Goal: Find contact information: Find contact information

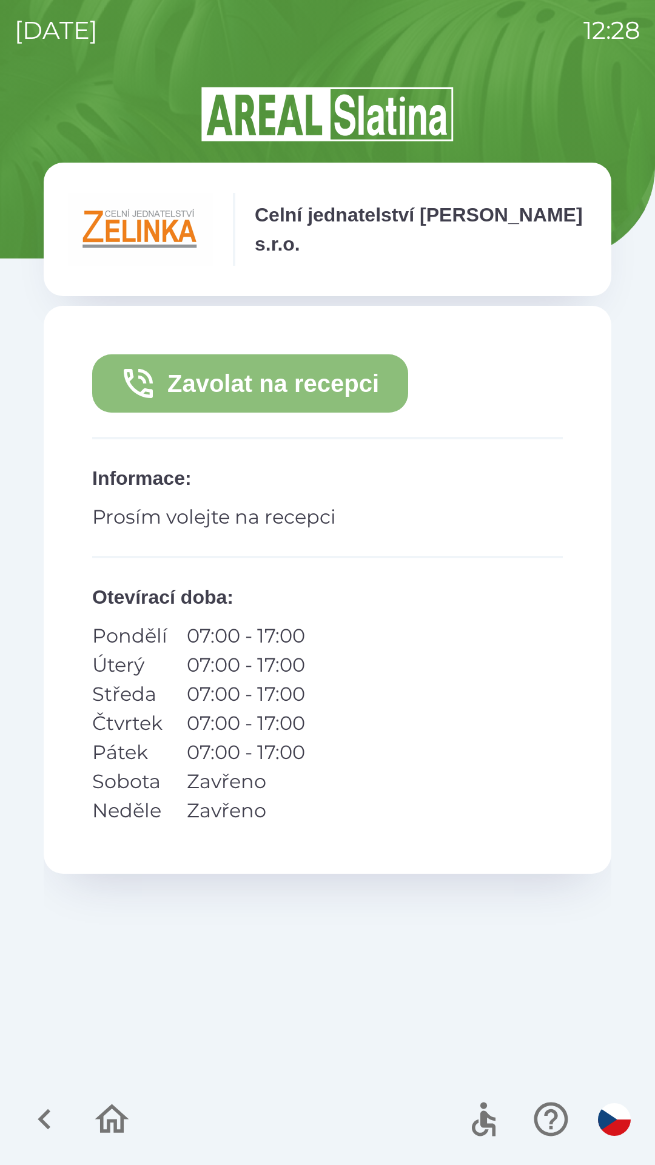
click at [377, 390] on button "Zavolat na recepci" at bounding box center [250, 383] width 316 height 58
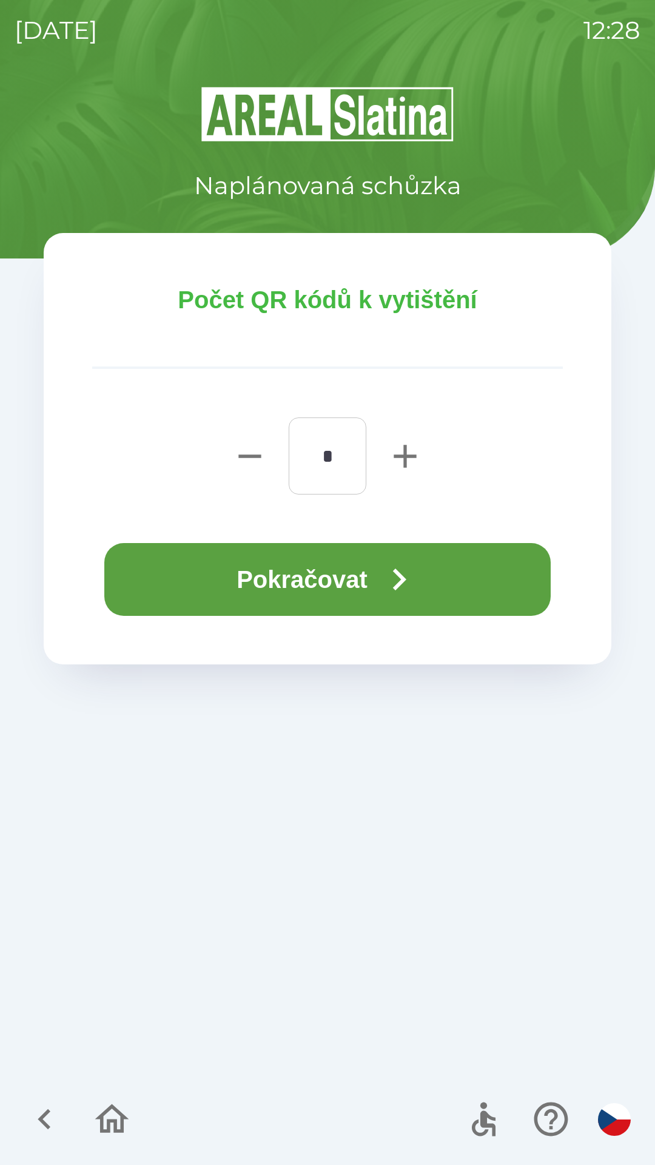
click at [417, 582] on icon "button" at bounding box center [399, 580] width 44 height 44
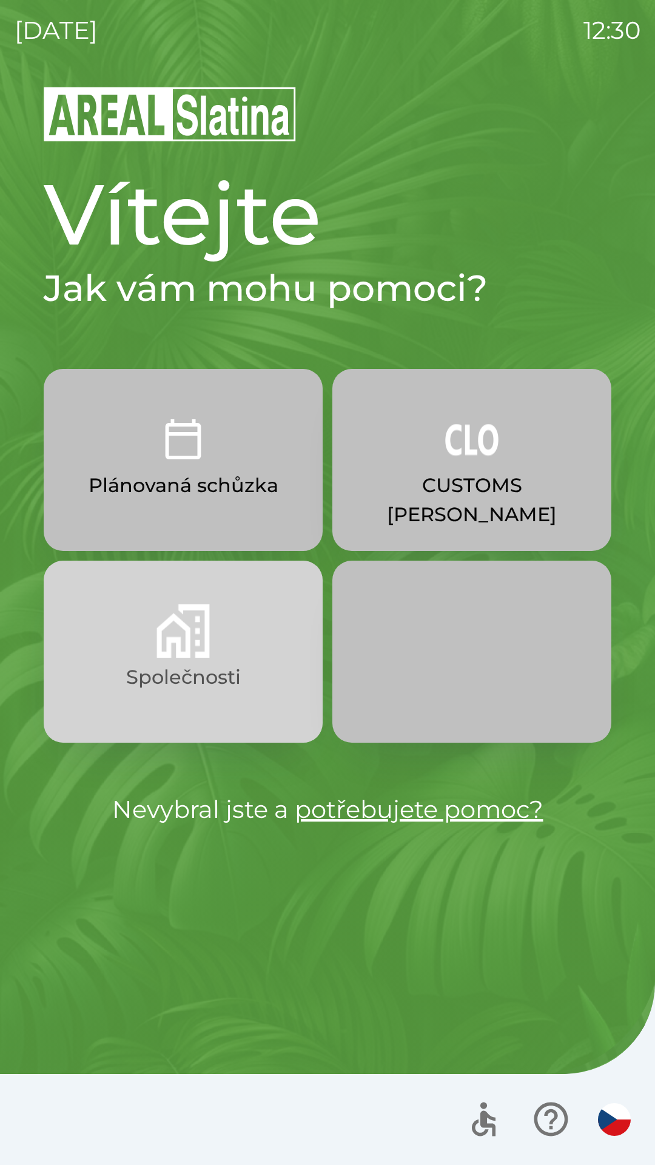
click at [188, 629] on img "button" at bounding box center [183, 630] width 53 height 53
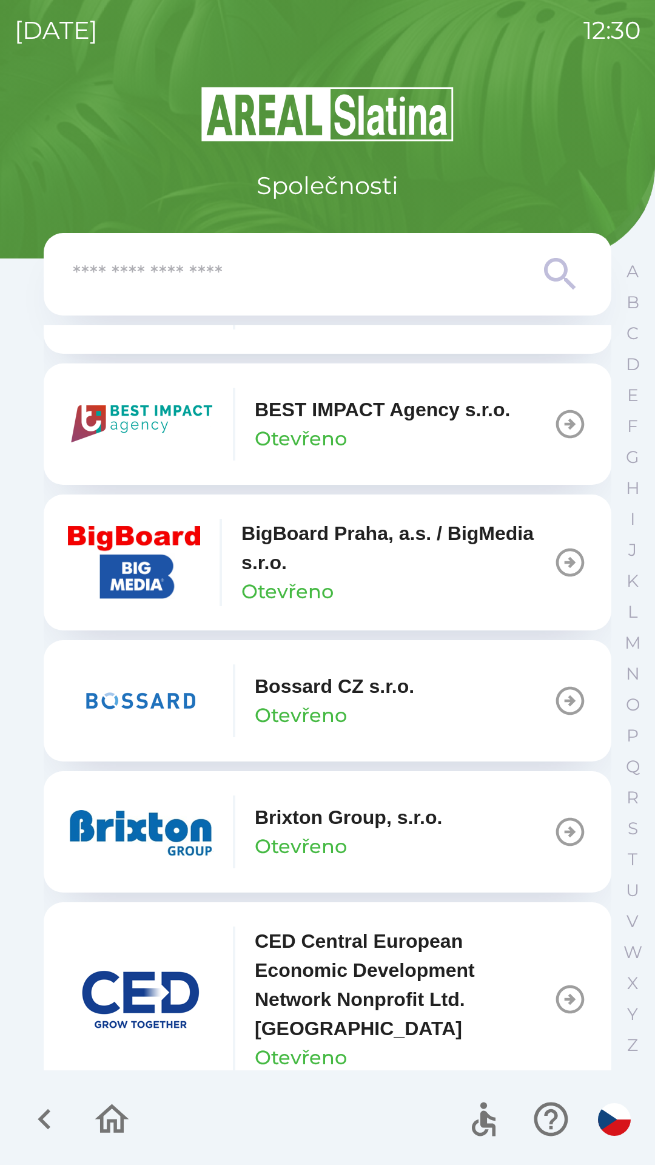
scroll to position [1452, 0]
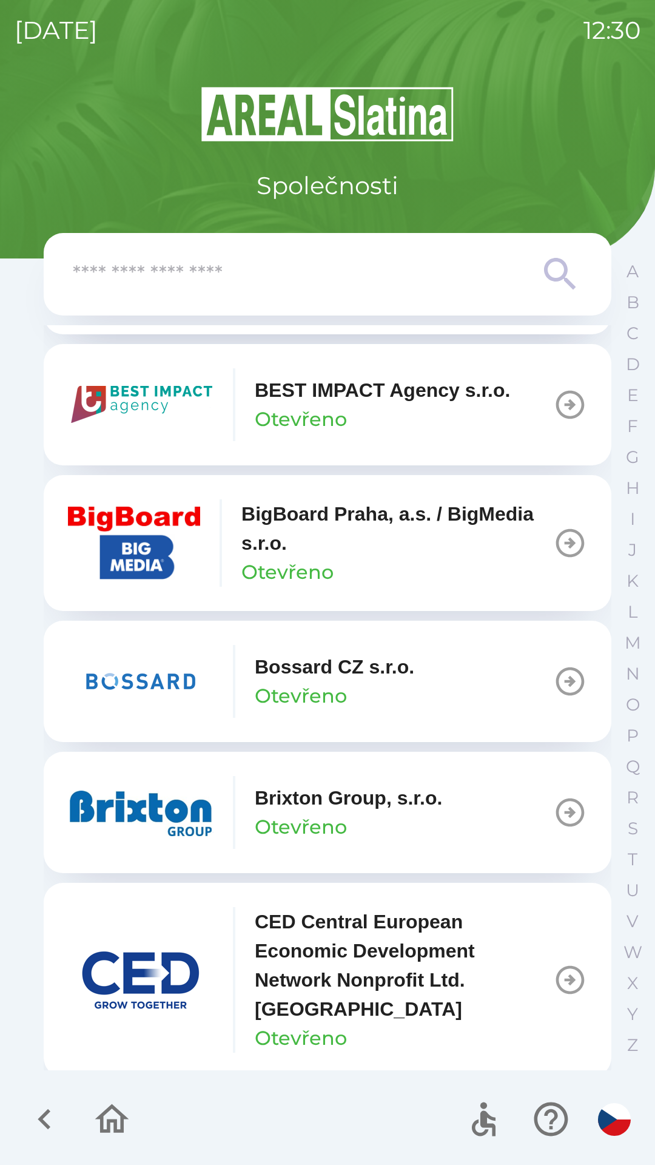
click at [297, 821] on p "Otevřeno" at bounding box center [301, 827] width 92 height 29
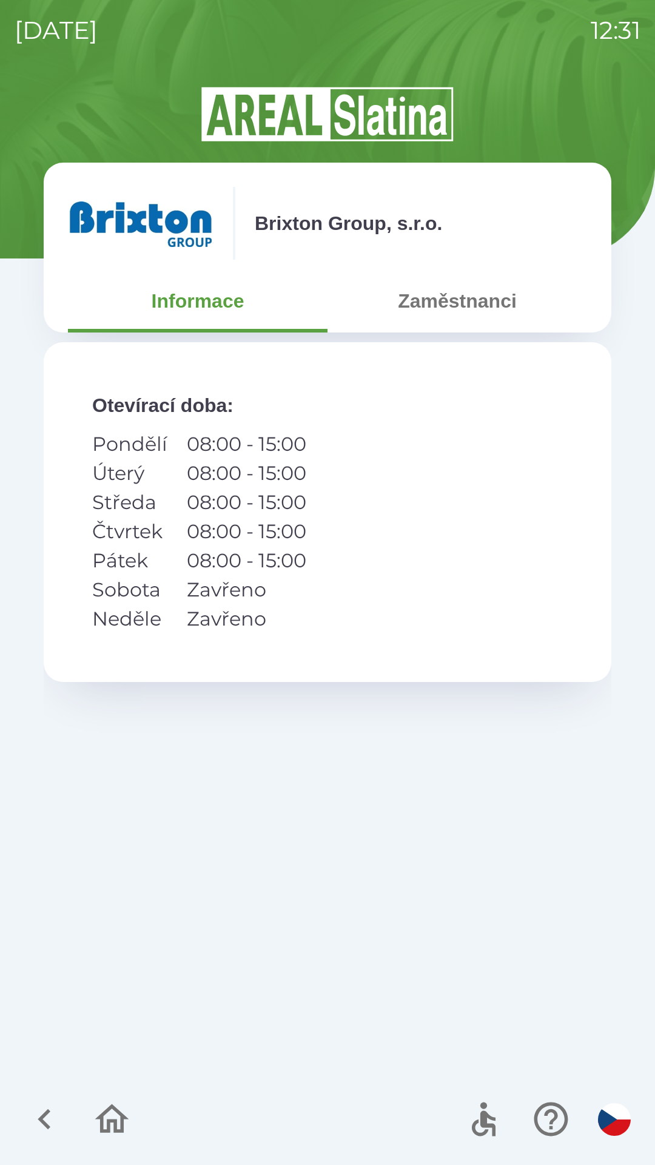
click at [459, 311] on button "Zaměstnanci" at bounding box center [458, 301] width 260 height 44
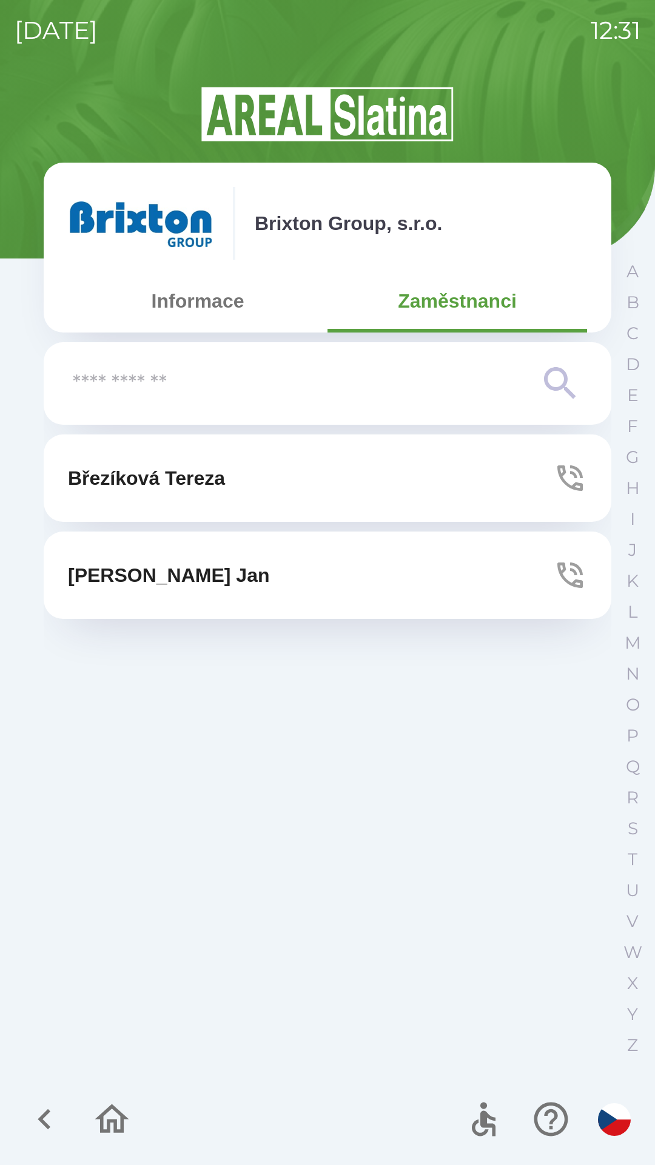
click at [255, 572] on button "[PERSON_NAME]" at bounding box center [328, 575] width 568 height 87
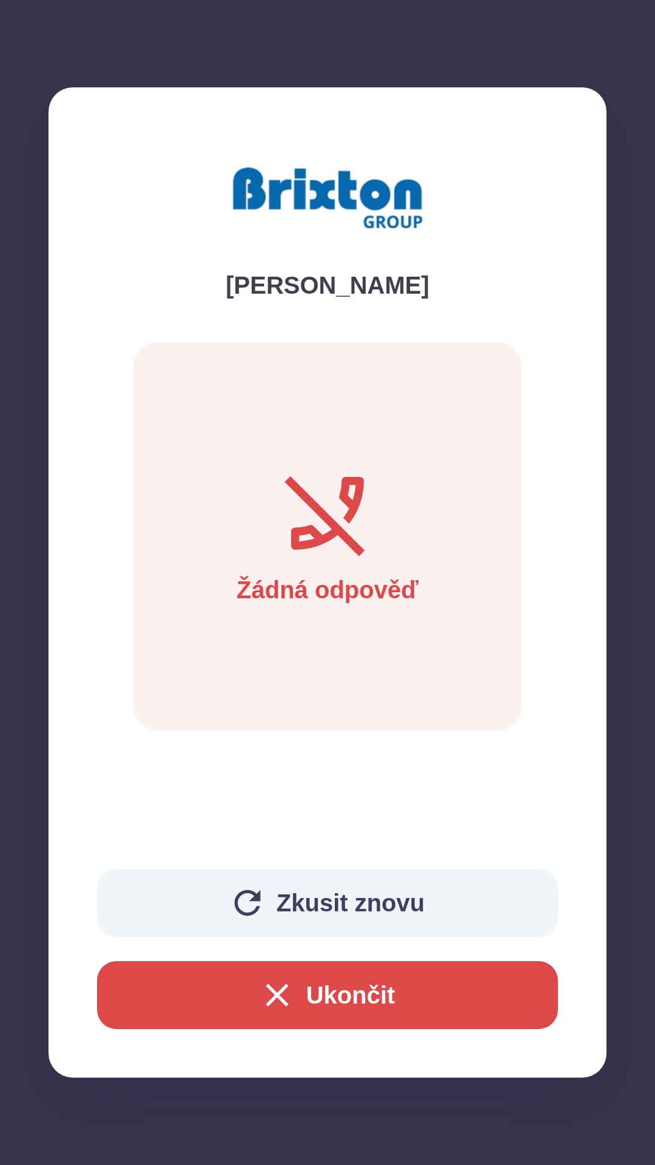
click at [316, 901] on button "Zkusit znovu" at bounding box center [327, 903] width 461 height 68
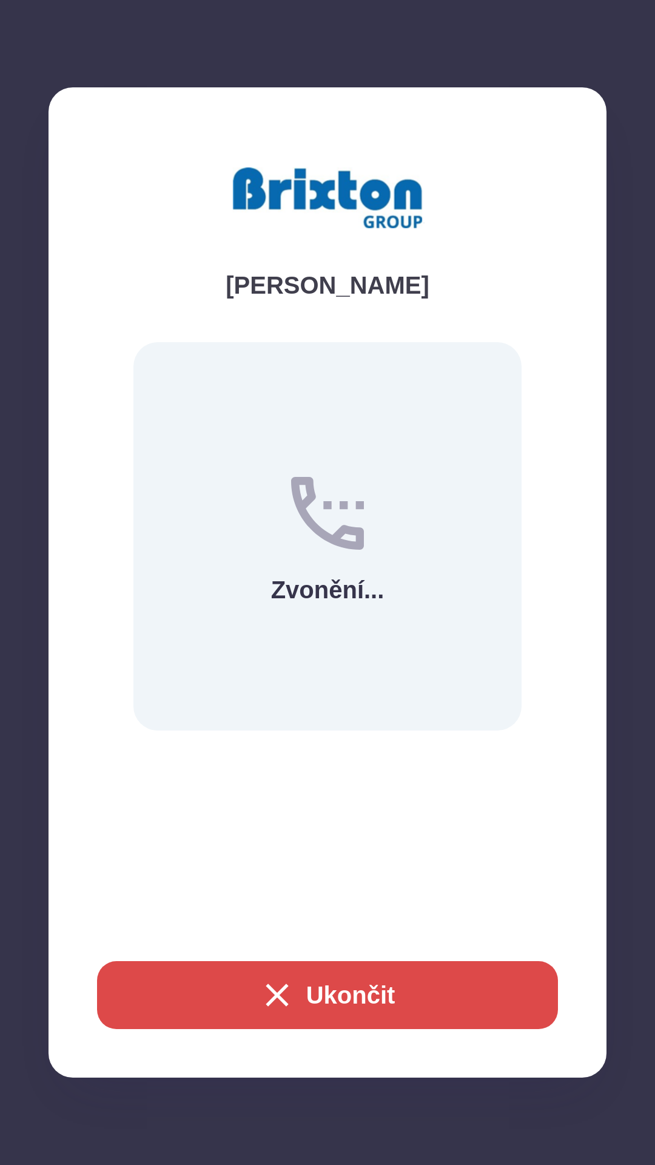
click at [354, 1012] on button "Ukončit" at bounding box center [327, 995] width 461 height 68
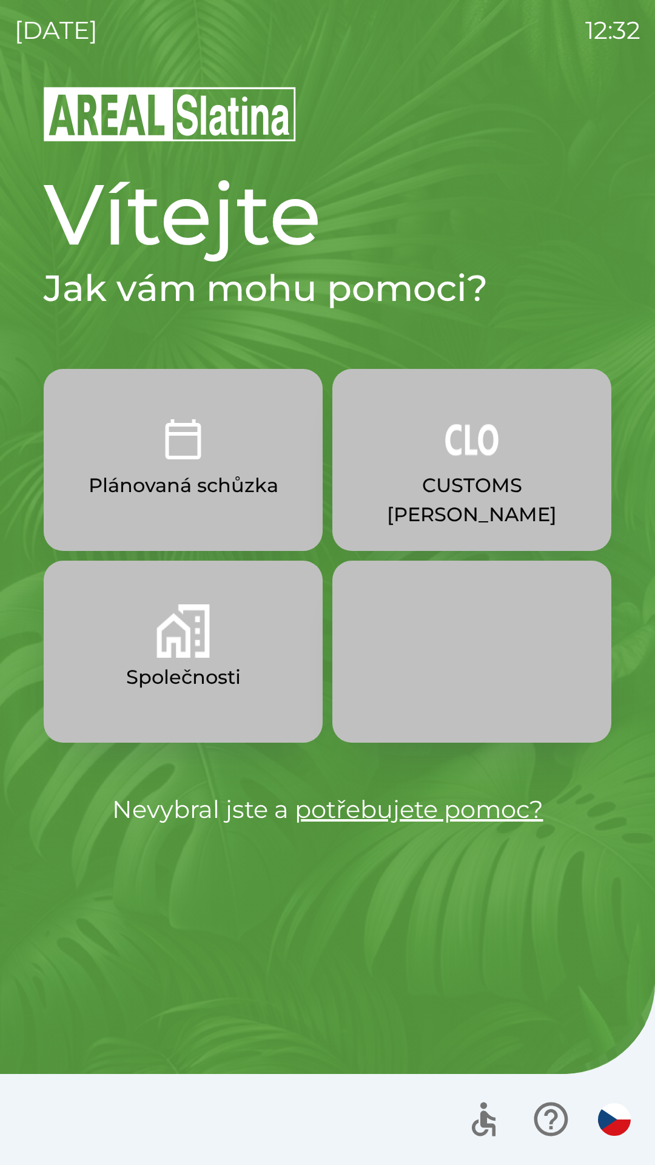
click at [223, 646] on button "Společnosti" at bounding box center [183, 652] width 279 height 182
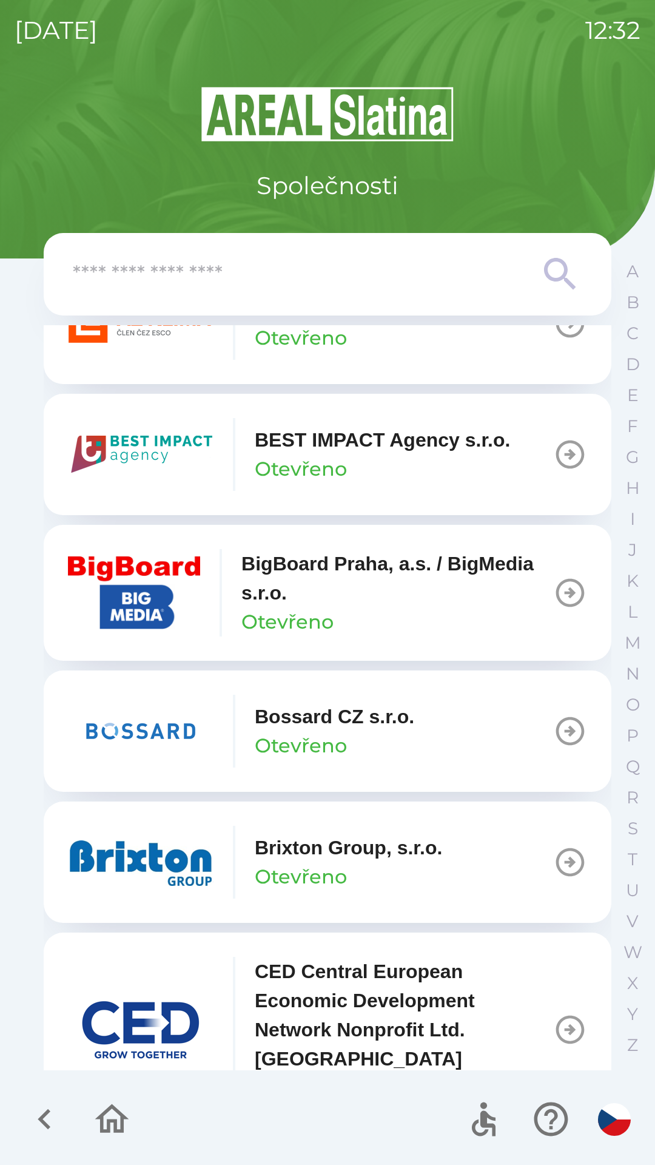
scroll to position [1409, 0]
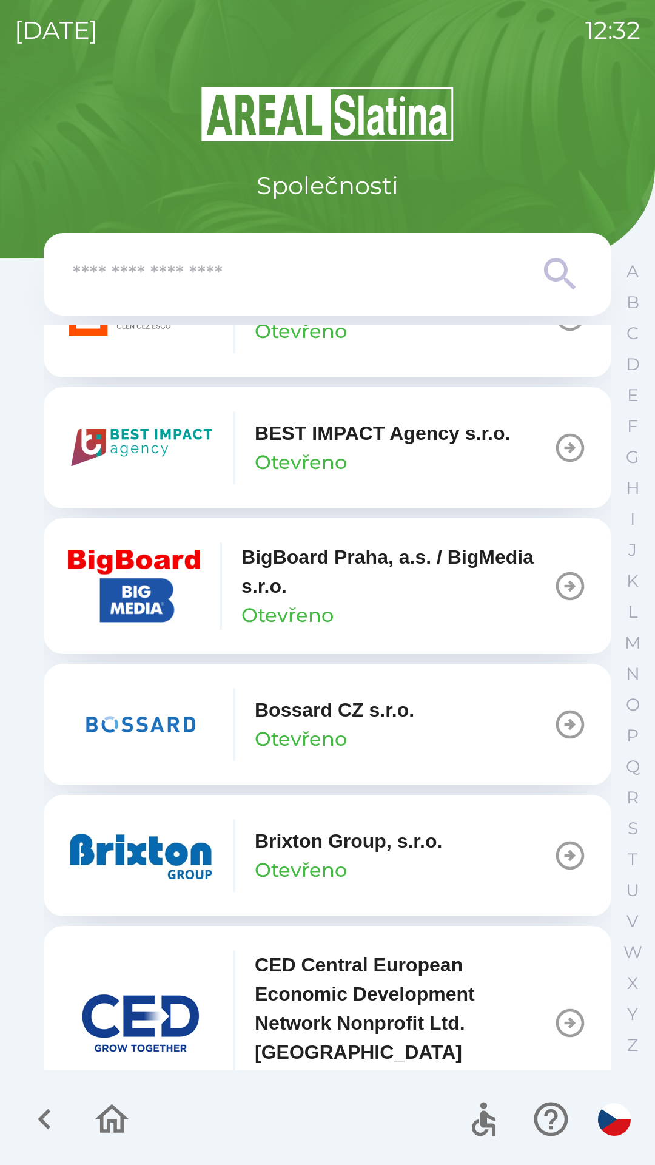
click at [305, 851] on p "Brixton Group, s.r.o." at bounding box center [349, 841] width 188 height 29
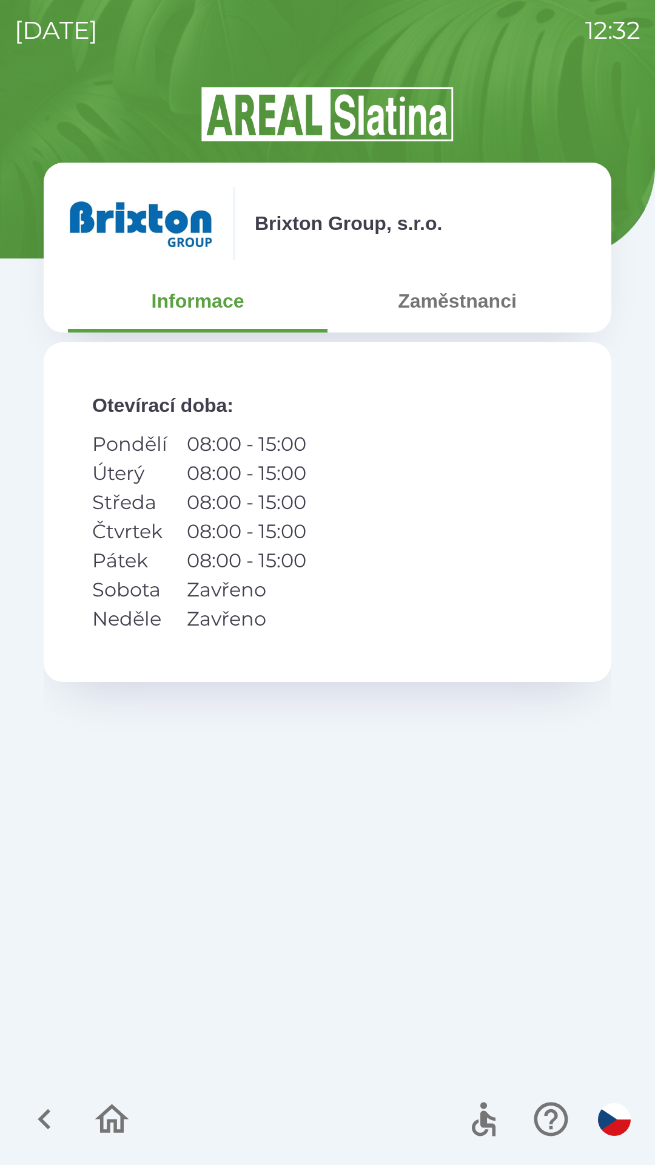
click at [453, 312] on button "Zaměstnanci" at bounding box center [458, 301] width 260 height 44
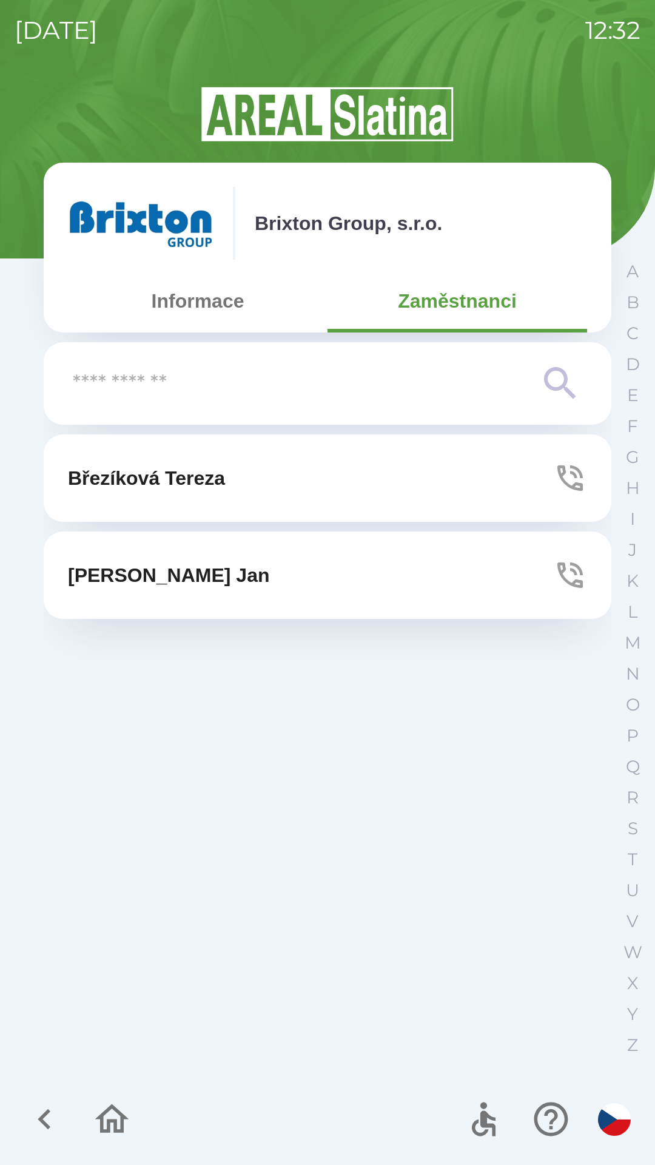
click at [345, 584] on button "[PERSON_NAME]" at bounding box center [328, 575] width 568 height 87
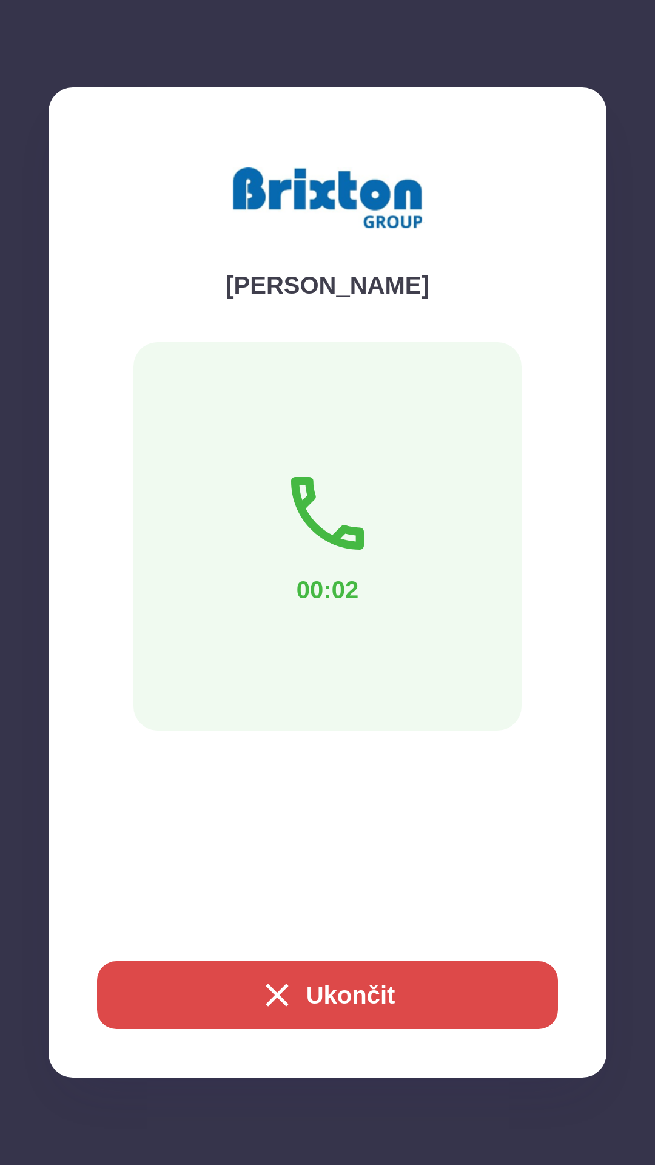
click at [354, 1004] on button "Ukončit" at bounding box center [327, 995] width 461 height 68
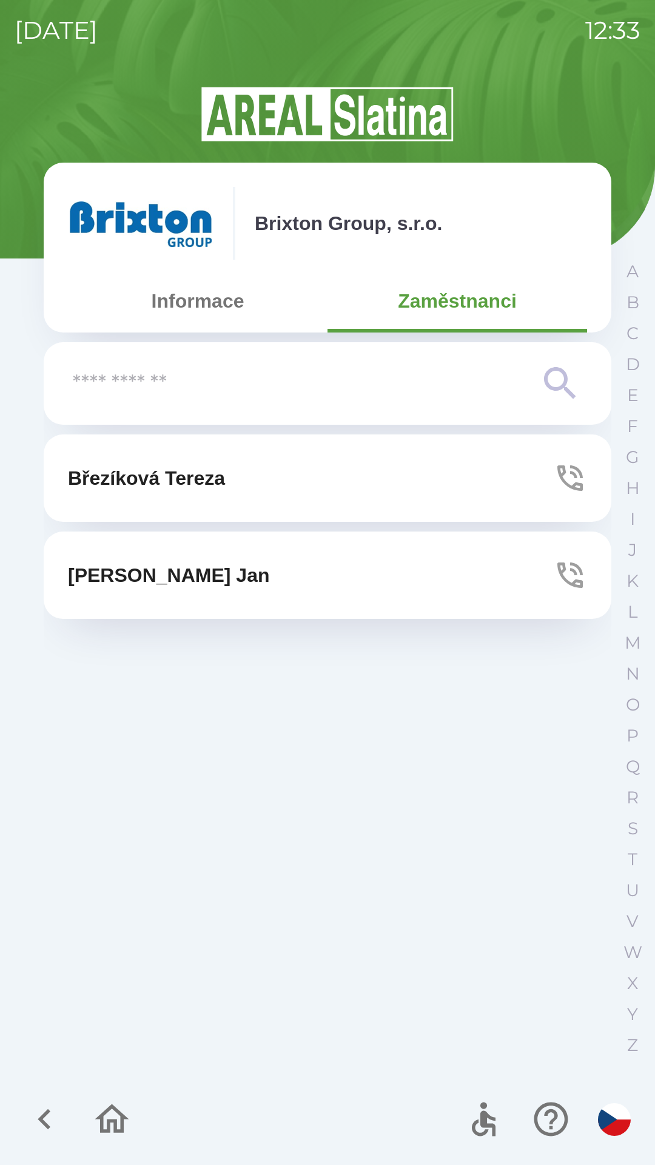
click at [568, 573] on icon "button" at bounding box center [570, 575] width 34 height 34
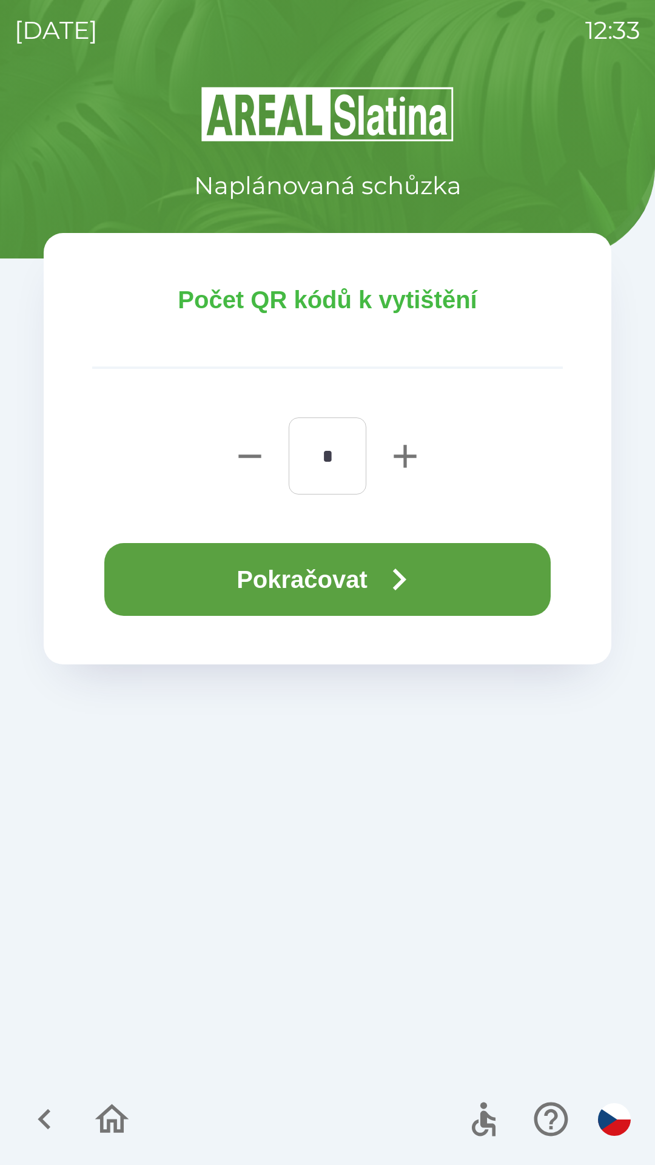
click at [318, 584] on button "Pokračovat" at bounding box center [327, 579] width 447 height 73
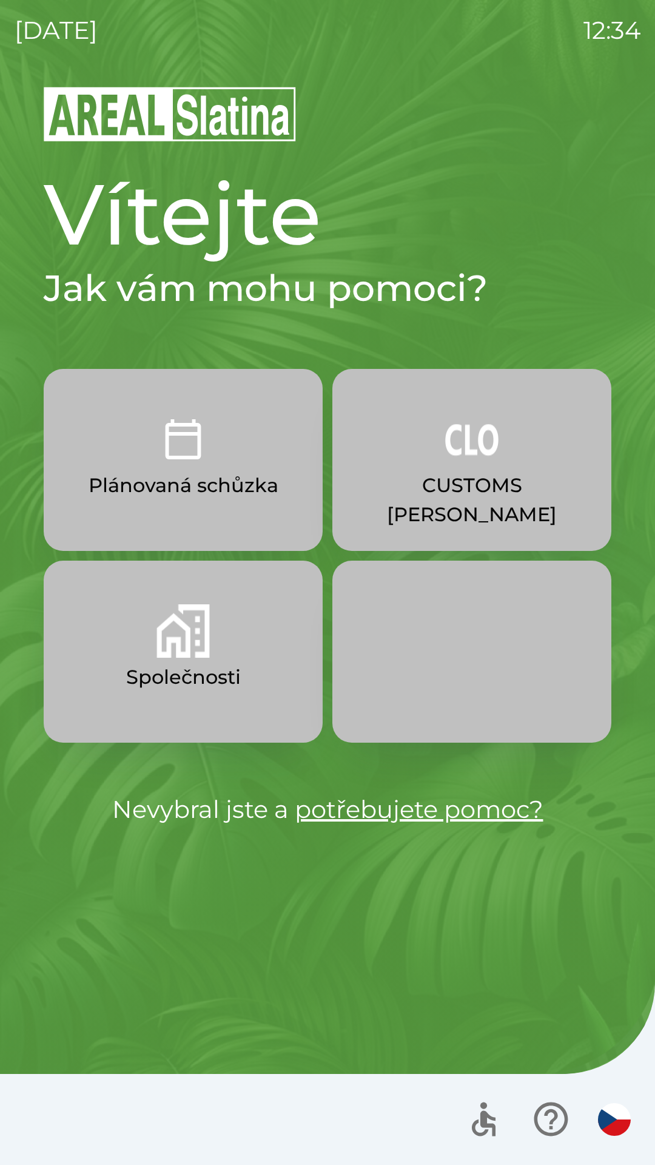
click at [421, 454] on button "CUSTOMS [PERSON_NAME]" at bounding box center [472, 460] width 279 height 182
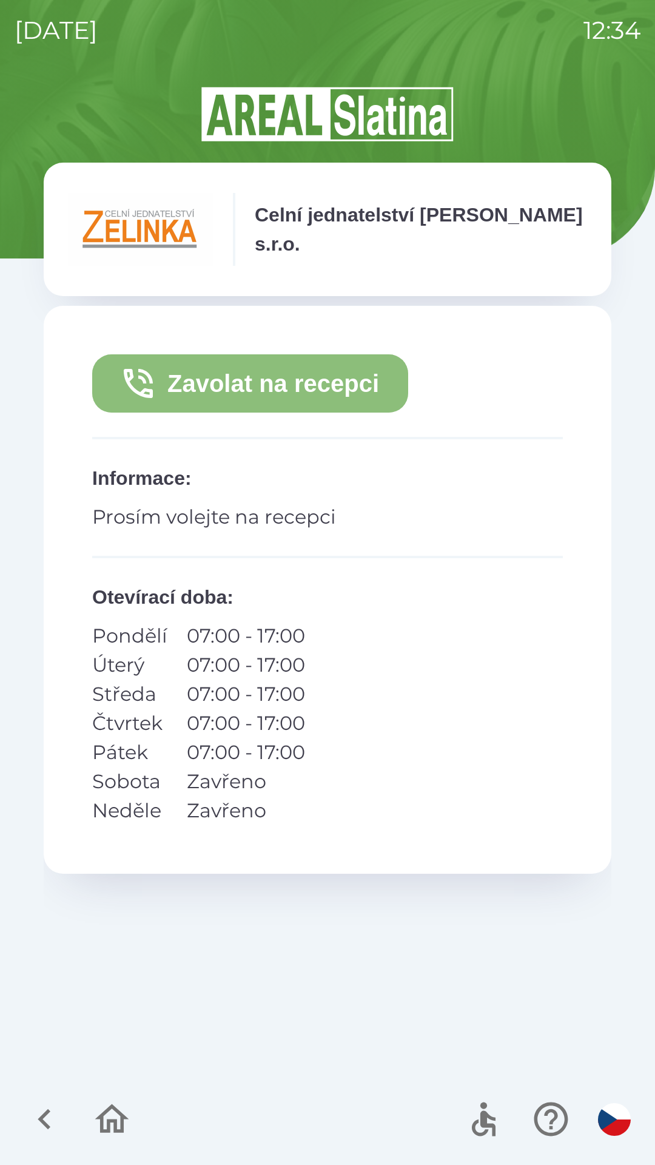
click at [245, 370] on button "Zavolat na recepci" at bounding box center [250, 383] width 316 height 58
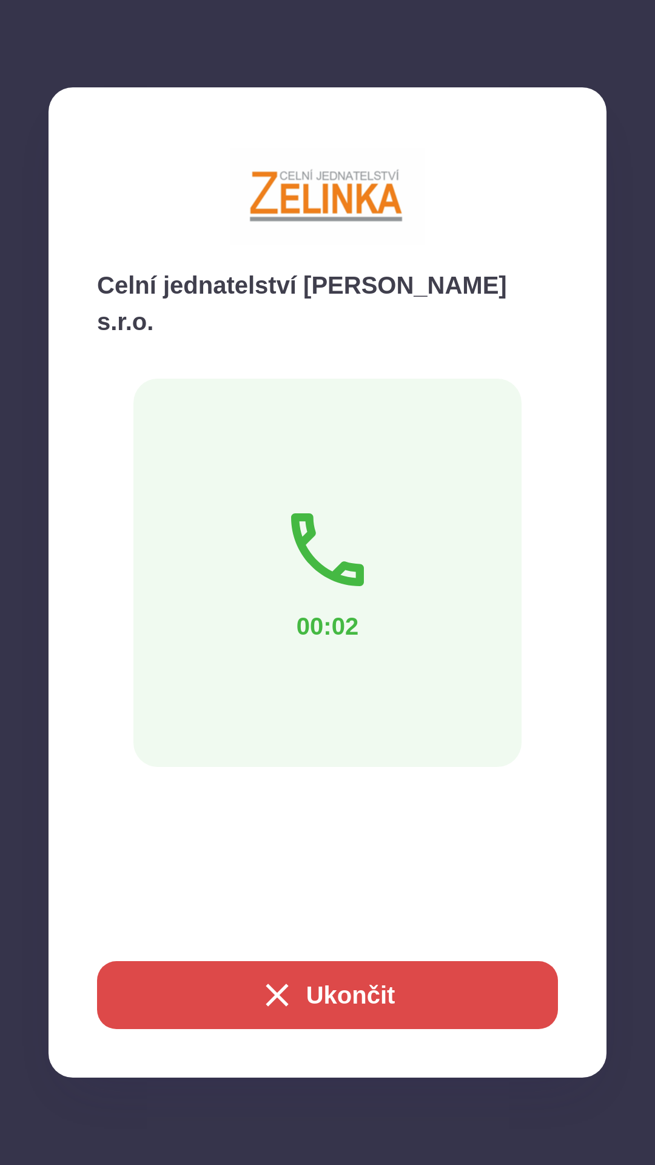
click at [310, 990] on button "Ukončit" at bounding box center [327, 995] width 461 height 68
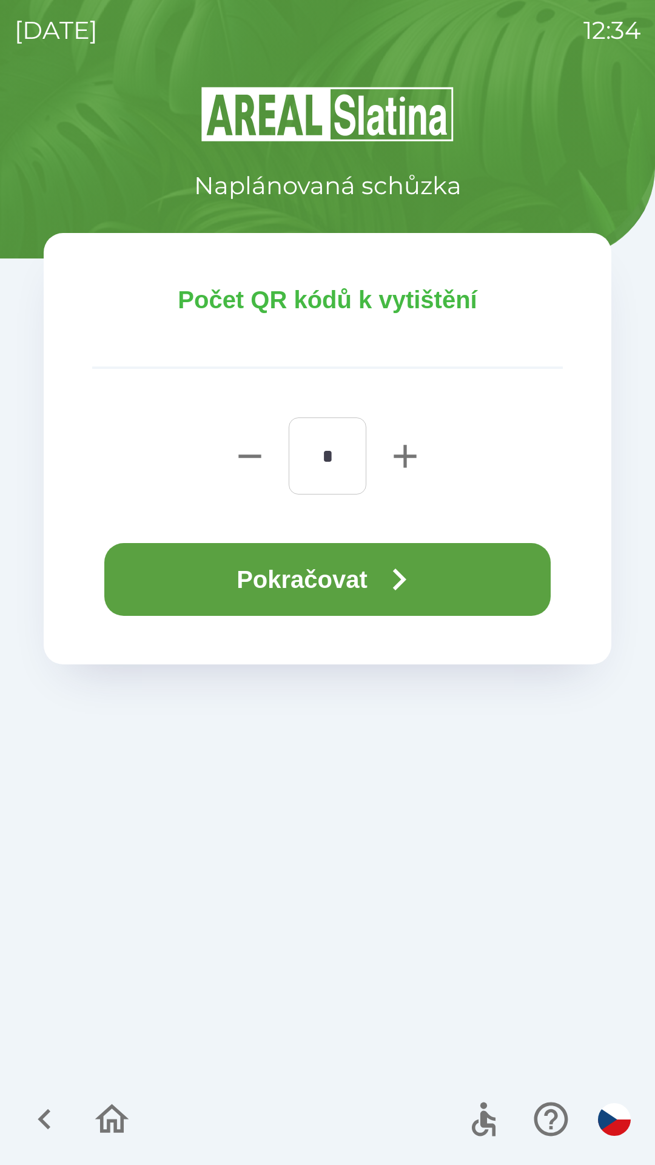
click at [334, 573] on button "Pokračovat" at bounding box center [327, 579] width 447 height 73
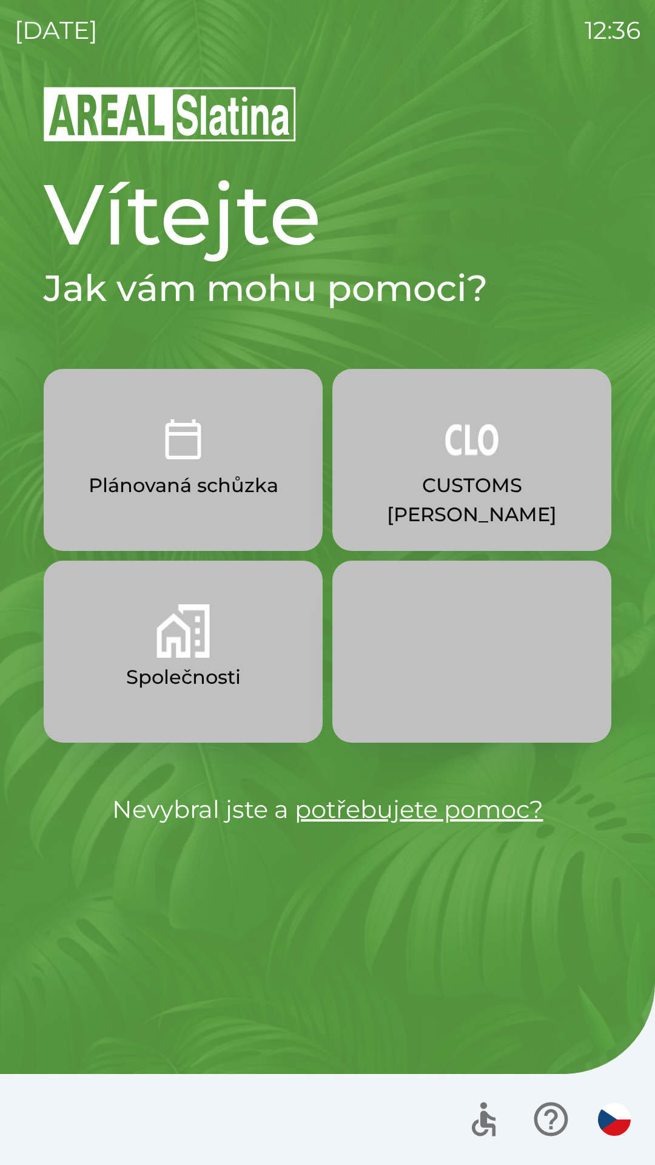
click at [208, 631] on img "button" at bounding box center [183, 630] width 53 height 53
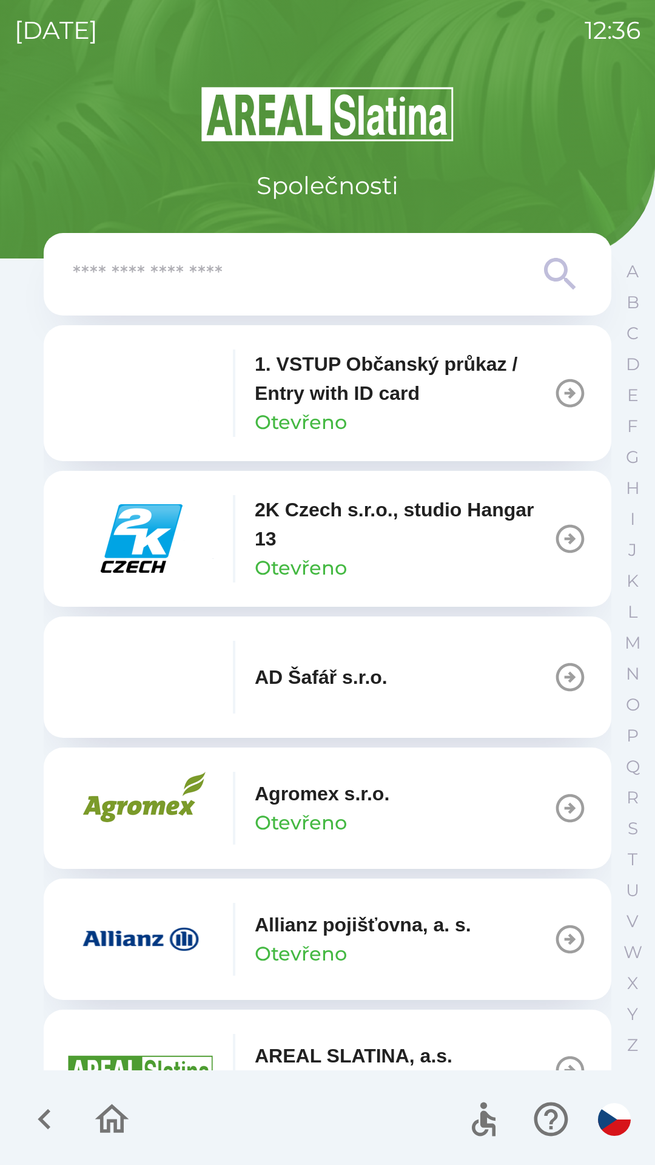
click at [467, 287] on input "text" at bounding box center [303, 274] width 461 height 33
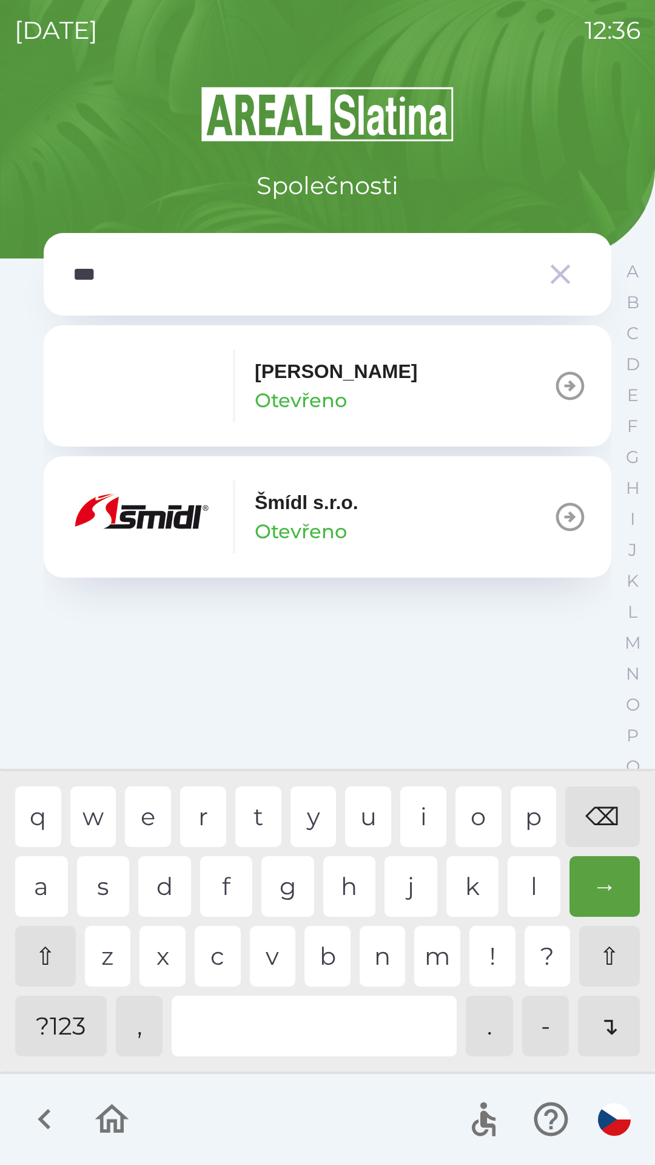
click at [418, 820] on div "i" at bounding box center [424, 816] width 46 height 61
type input "****"
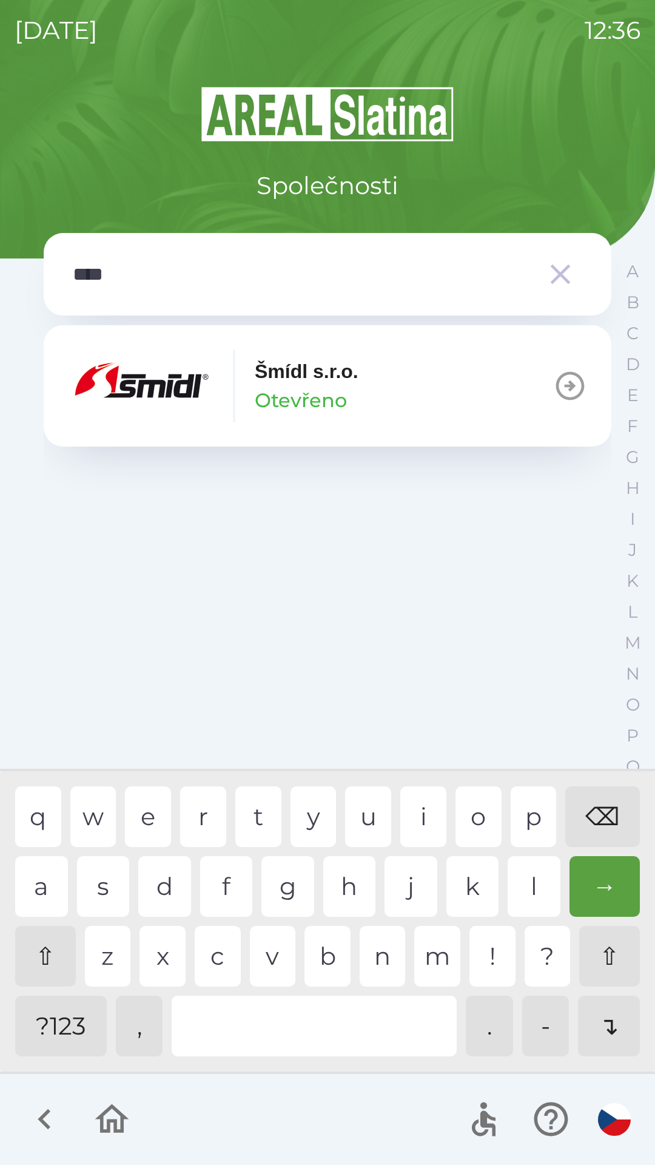
click at [162, 895] on div "d" at bounding box center [164, 886] width 53 height 61
click at [367, 385] on button "[PERSON_NAME] [PERSON_NAME]" at bounding box center [328, 385] width 568 height 121
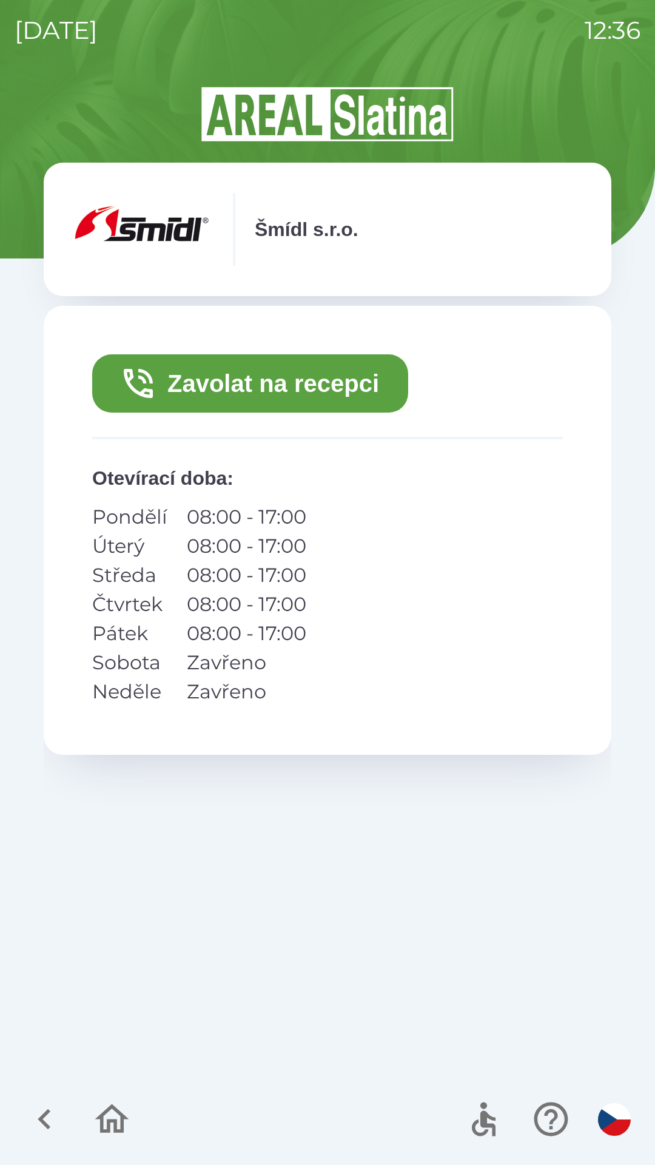
click at [321, 388] on button "Zavolat na recepci" at bounding box center [250, 383] width 316 height 58
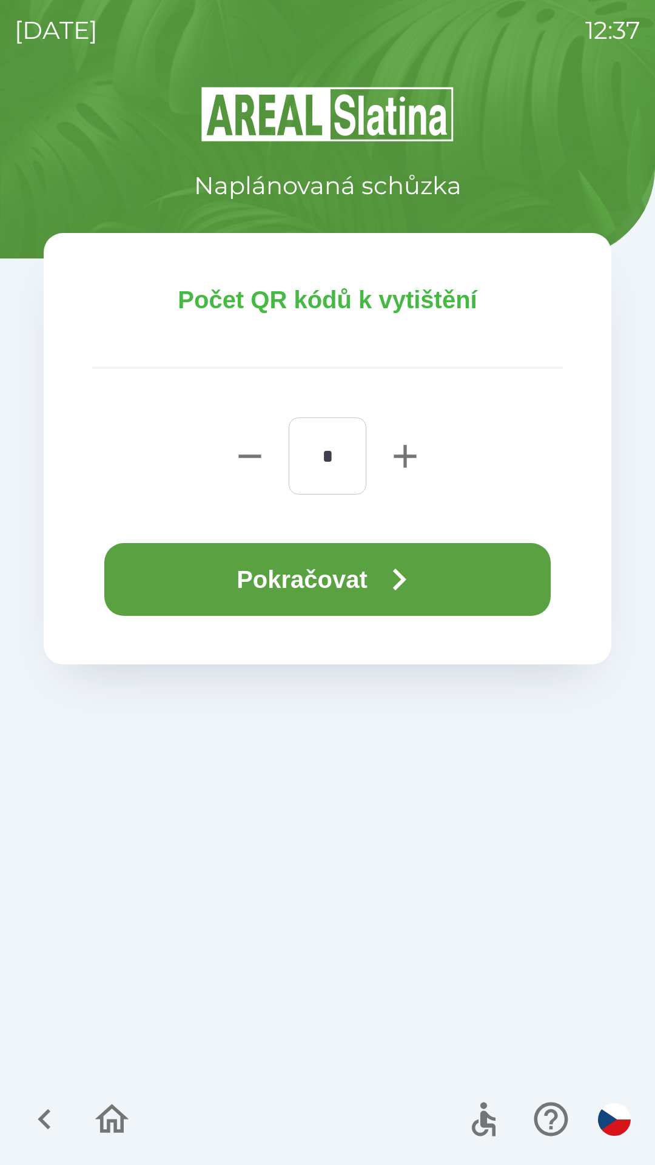
click at [403, 581] on icon "button" at bounding box center [399, 580] width 44 height 44
